Goal: Task Accomplishment & Management: Manage account settings

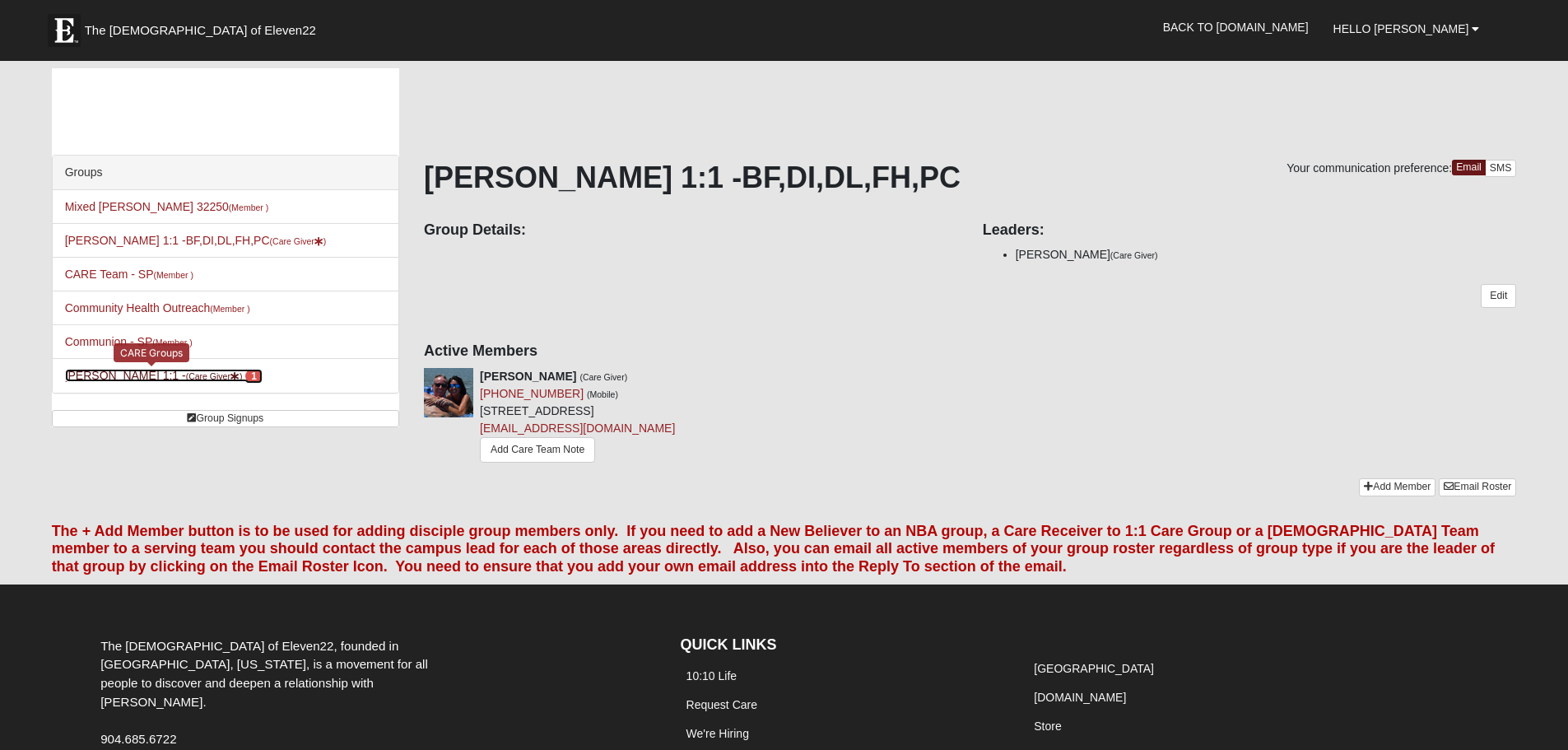
click at [135, 375] on link "Erik Hekkert 1:1 - (Care Giver ) 1" at bounding box center [164, 375] width 197 height 13
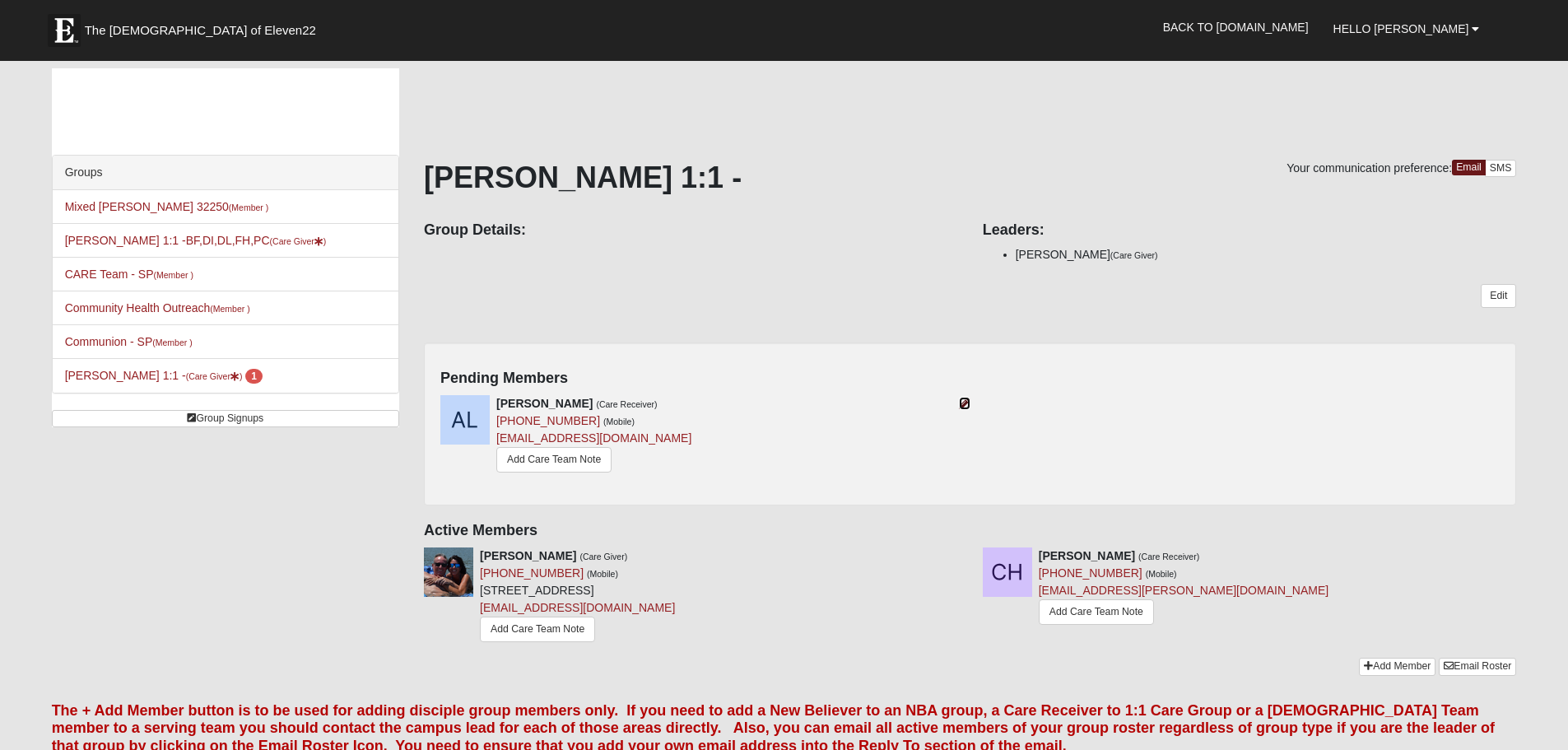
click at [962, 407] on icon at bounding box center [965, 404] width 12 height 12
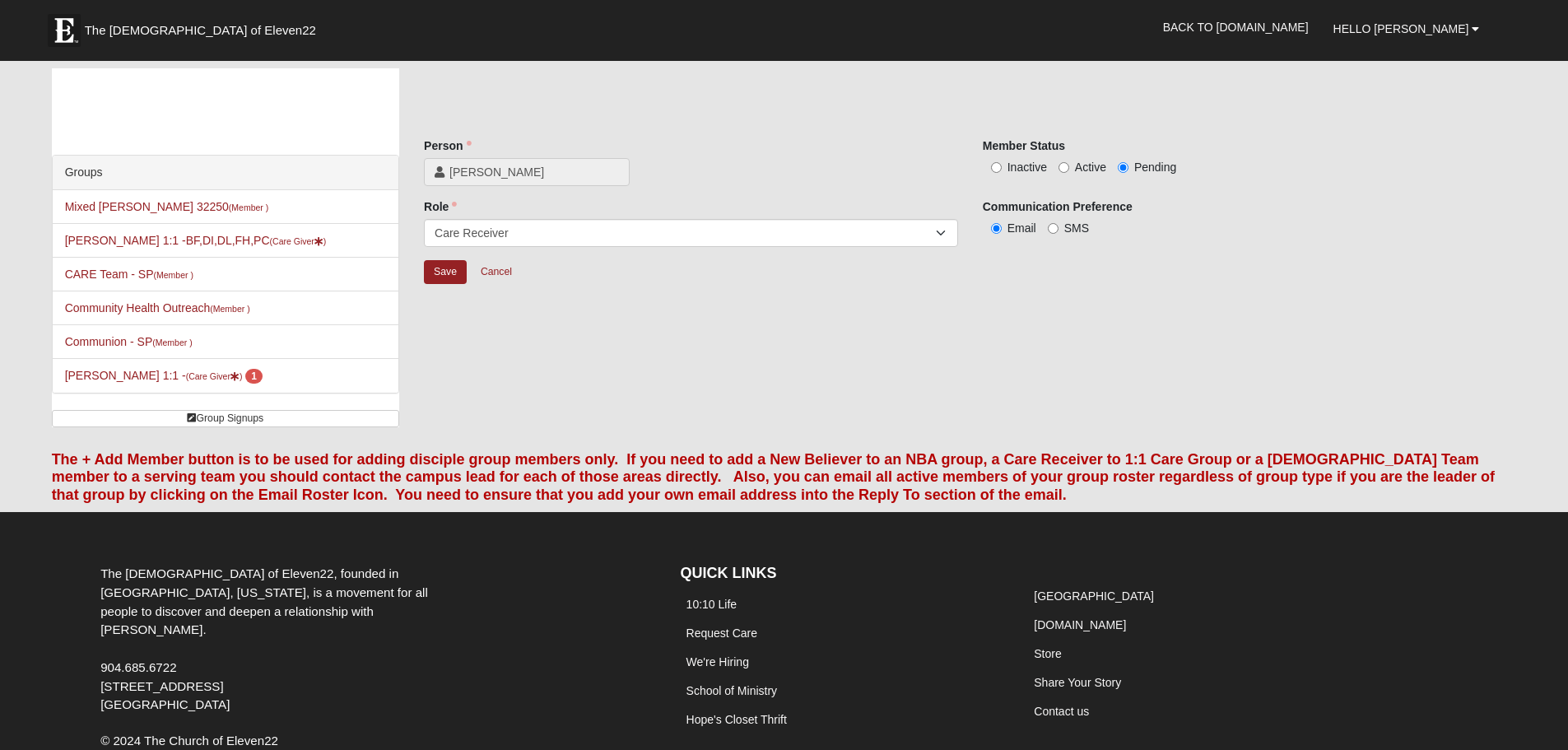
click at [1080, 168] on span "Active" at bounding box center [1090, 167] width 31 height 13
click at [1069, 168] on input "Active" at bounding box center [1063, 167] width 11 height 11
radio input "true"
click at [453, 273] on input "Save" at bounding box center [445, 272] width 43 height 24
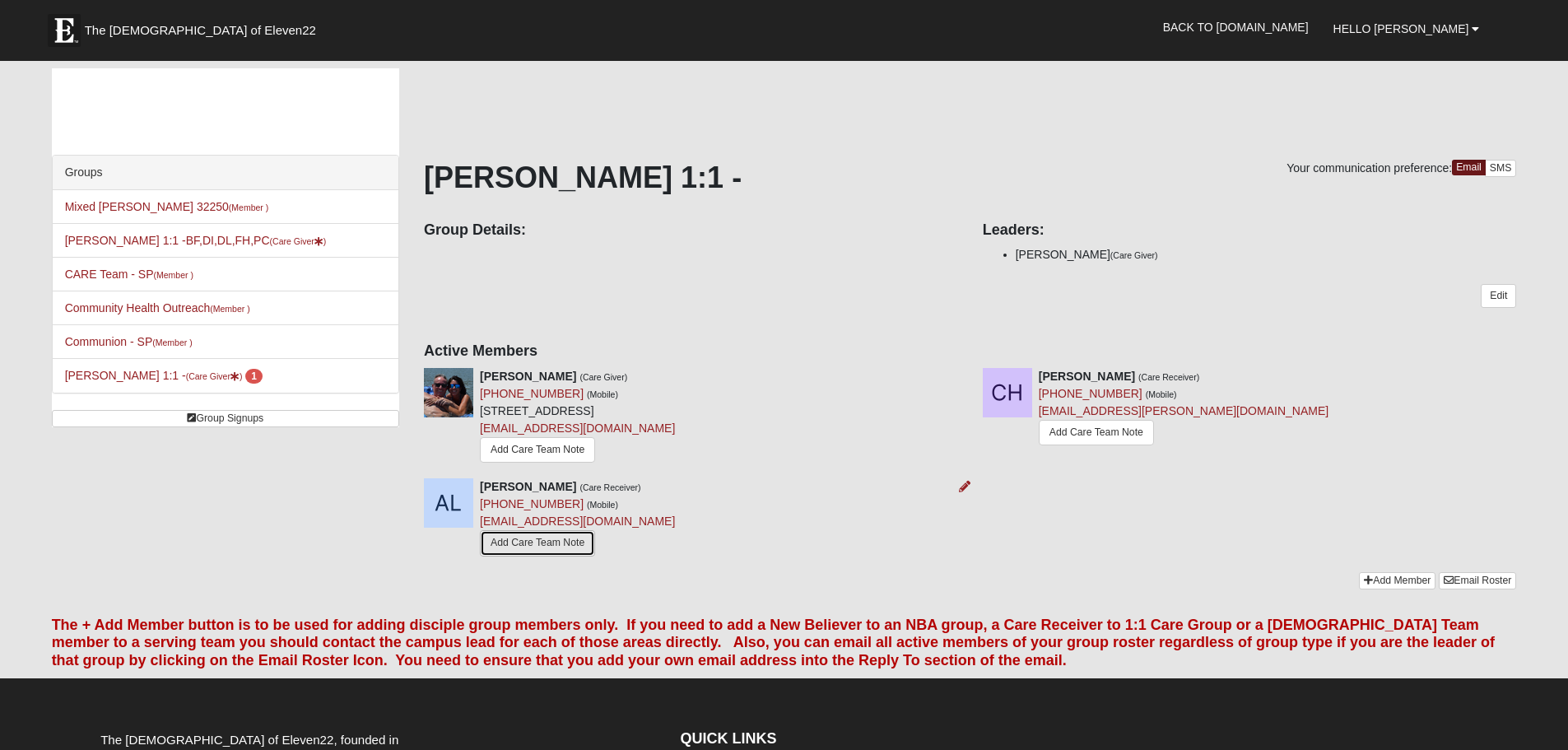
click at [545, 548] on link "Add Care Team Note" at bounding box center [537, 543] width 115 height 26
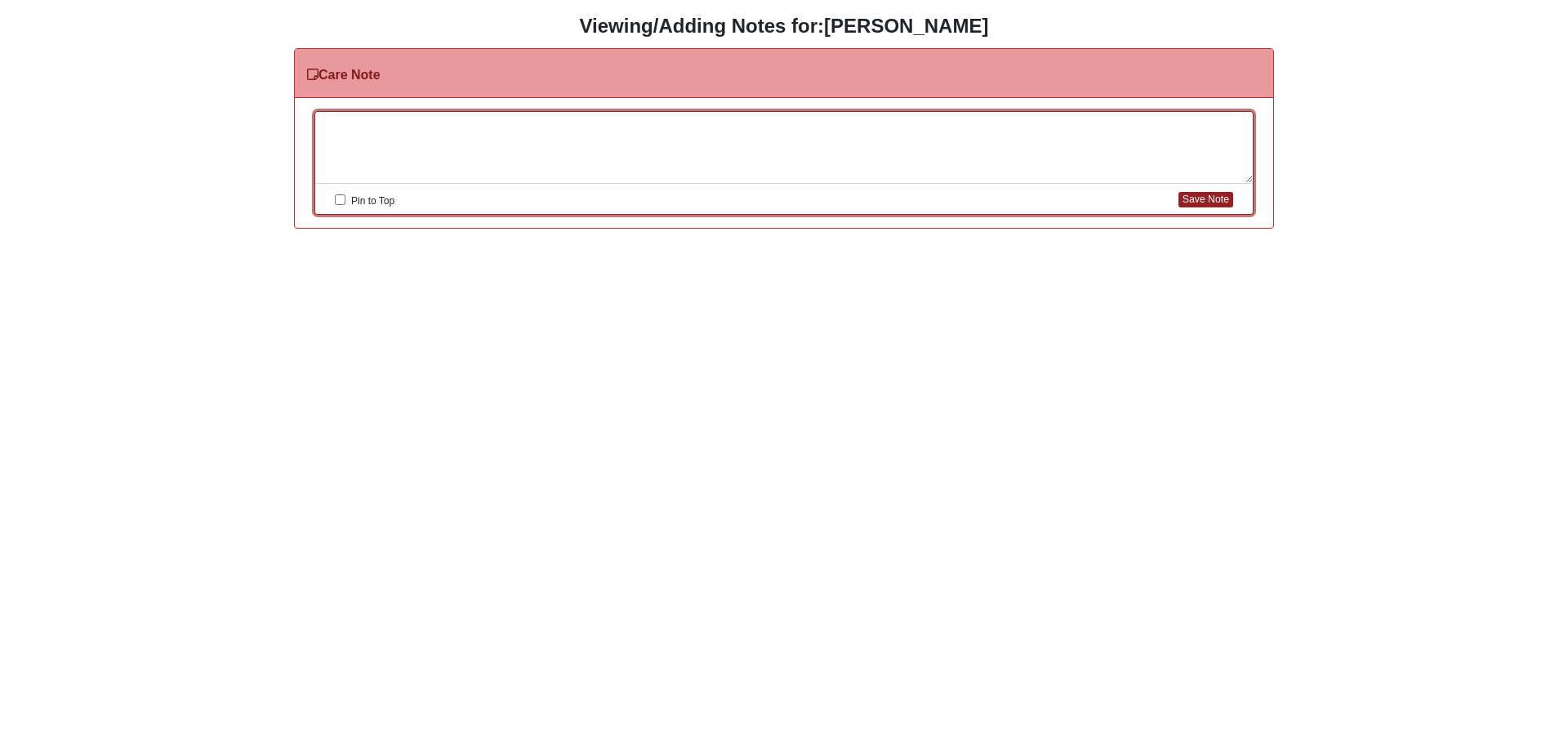
click at [404, 129] on div at bounding box center [784, 148] width 937 height 72
click at [1185, 201] on button "Save Note" at bounding box center [1206, 199] width 55 height 16
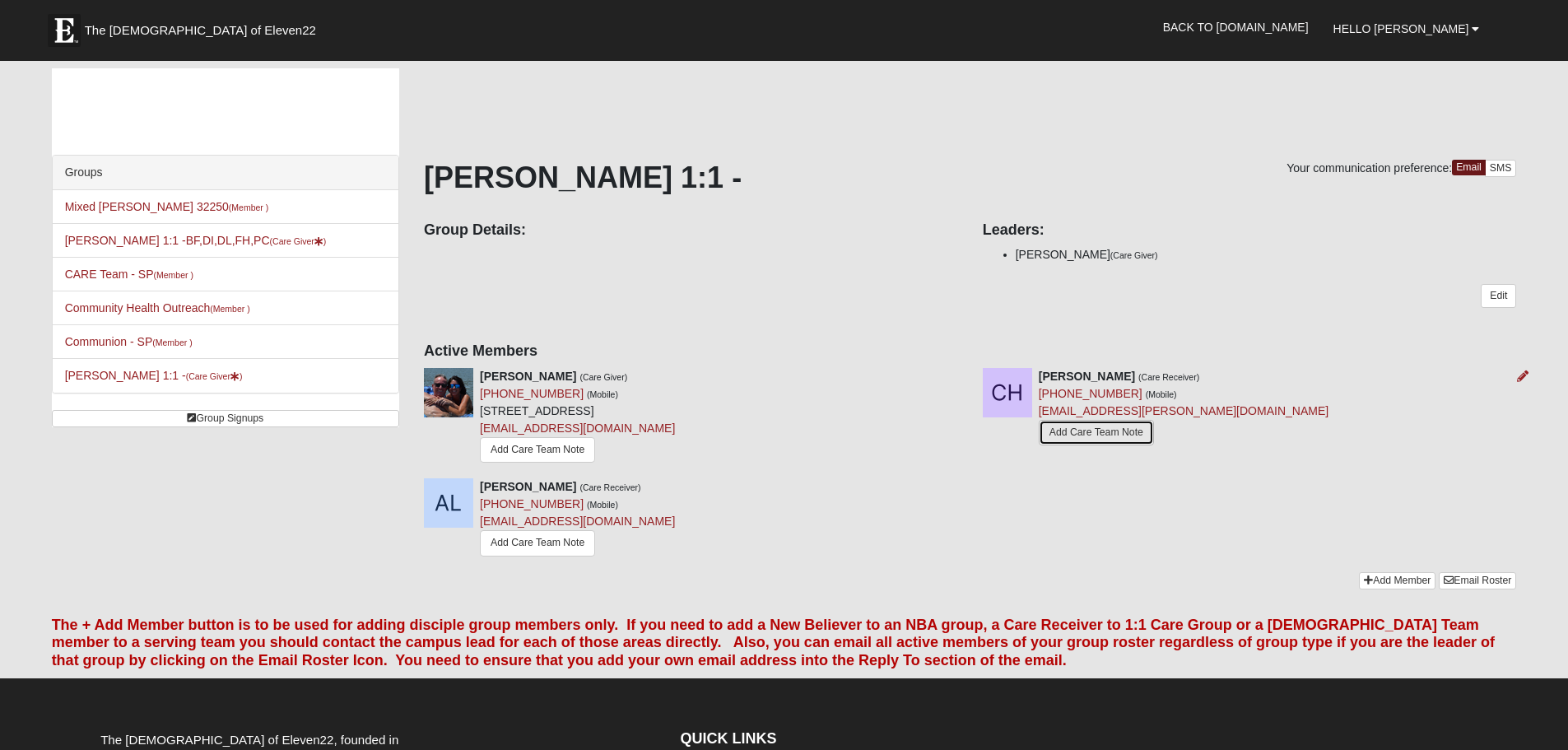
click at [1081, 432] on link "Add Care Team Note" at bounding box center [1097, 432] width 115 height 26
